Goal: Information Seeking & Learning: Check status

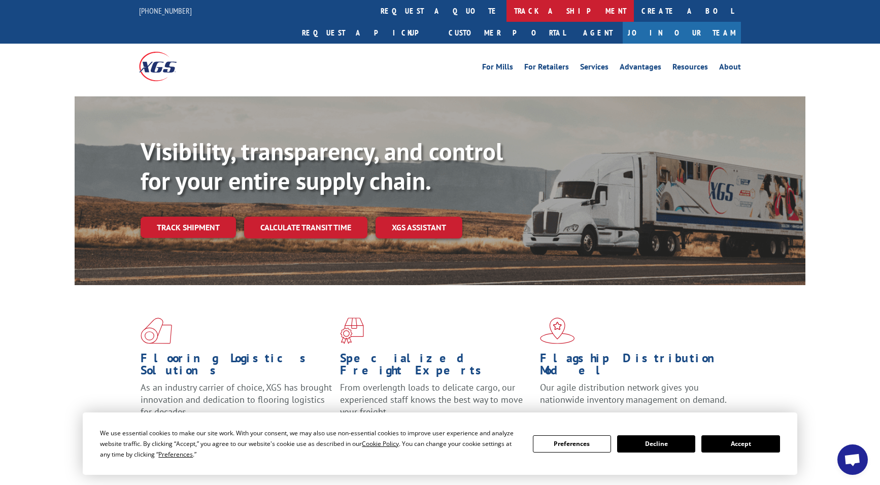
click at [507, 10] on link "track a shipment" at bounding box center [570, 11] width 127 height 22
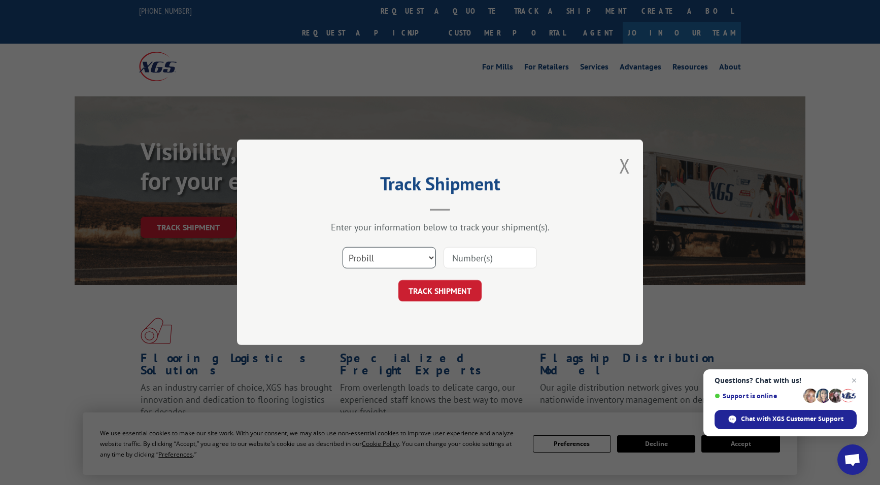
drag, startPoint x: 388, startPoint y: 252, endPoint x: 380, endPoint y: 255, distance: 8.7
click at [388, 253] on select "Select category... Probill BOL PO" at bounding box center [389, 258] width 93 height 21
select select "bol"
click at [343, 248] on select "Select category... Probill BOL PO" at bounding box center [389, 258] width 93 height 21
paste input "7063883"
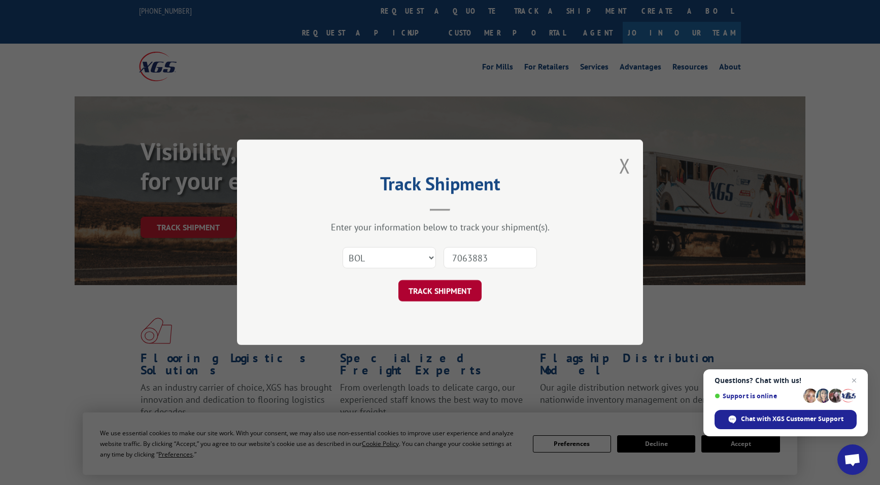
type input "7063883"
click at [445, 295] on button "TRACK SHIPMENT" at bounding box center [439, 291] width 83 height 21
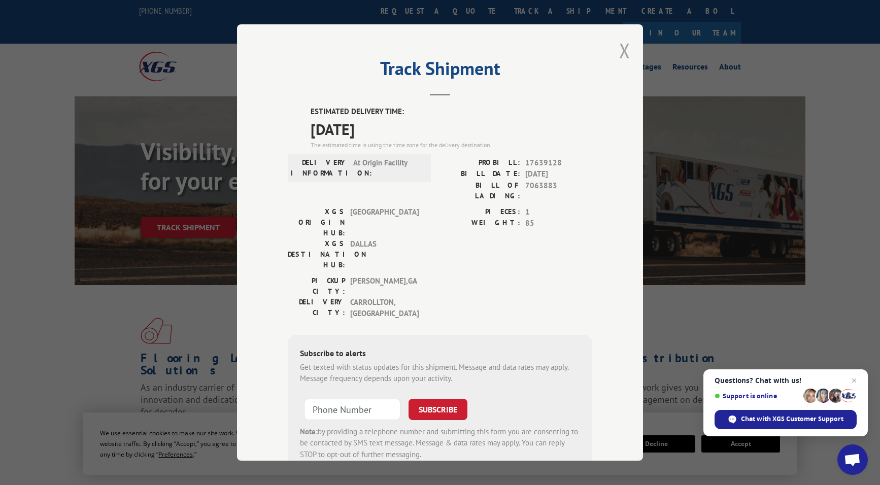
click at [621, 52] on button "Close modal" at bounding box center [624, 50] width 11 height 27
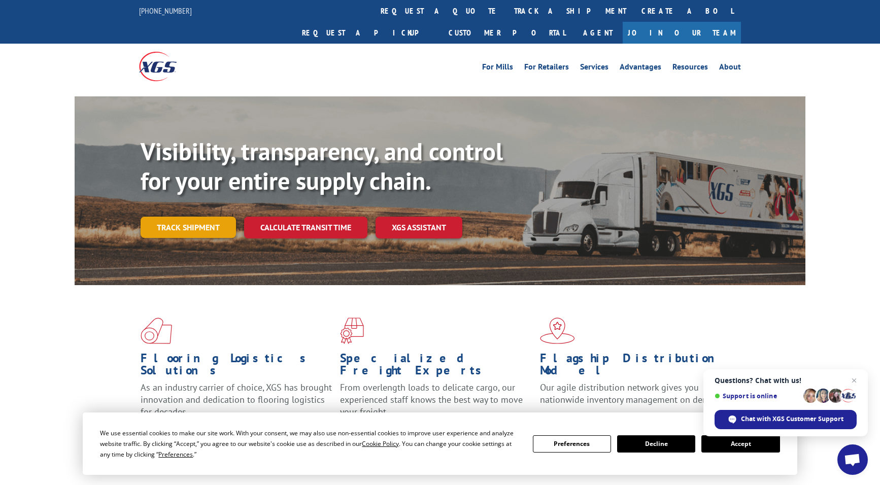
click at [164, 217] on link "Track shipment" at bounding box center [188, 227] width 95 height 21
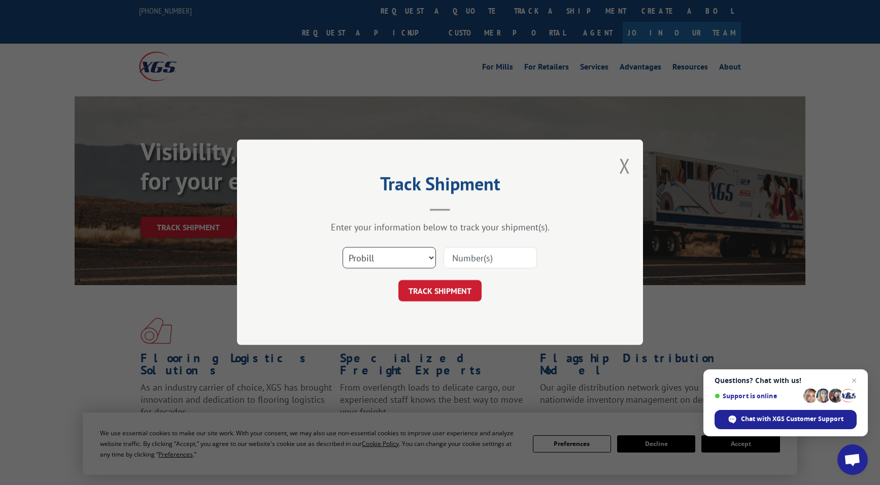
click at [387, 263] on select "Select category... Probill BOL PO" at bounding box center [389, 258] width 93 height 21
select select "bol"
click at [343, 248] on select "Select category... Probill BOL PO" at bounding box center [389, 258] width 93 height 21
paste input "7060730"
type input "7060730"
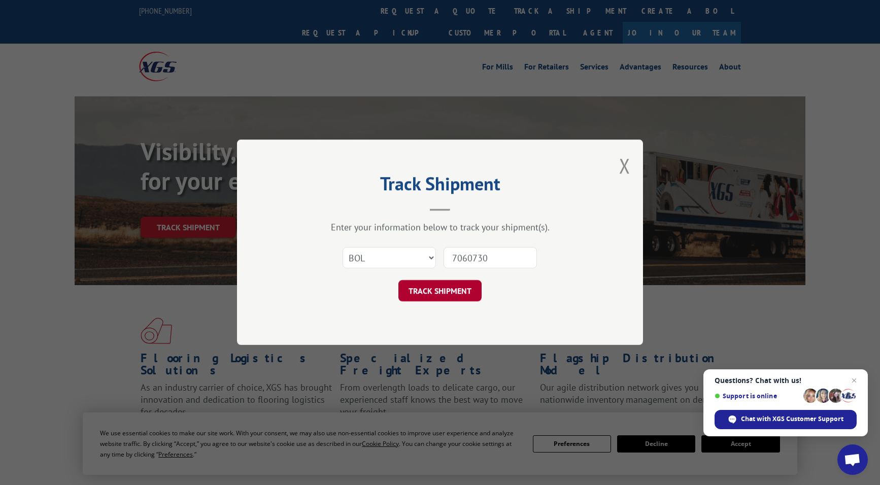
click at [446, 288] on button "TRACK SHIPMENT" at bounding box center [439, 291] width 83 height 21
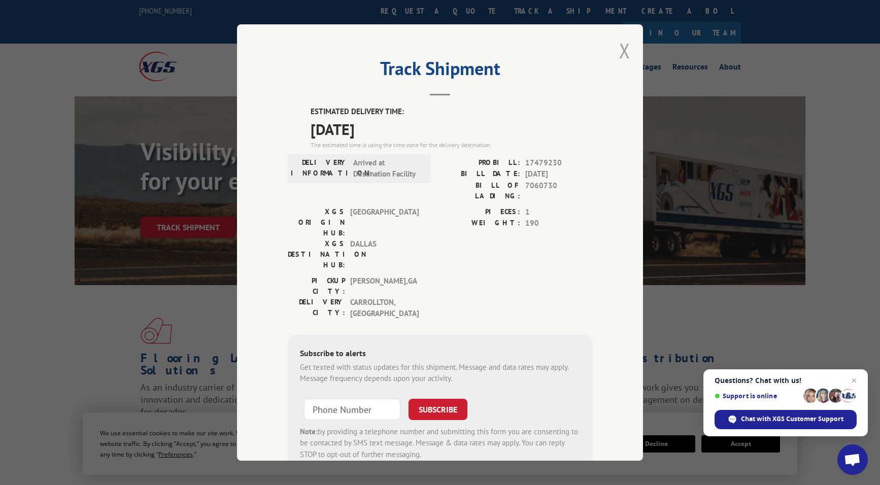
click at [622, 50] on button "Close modal" at bounding box center [624, 50] width 11 height 27
